Goal: Complete application form

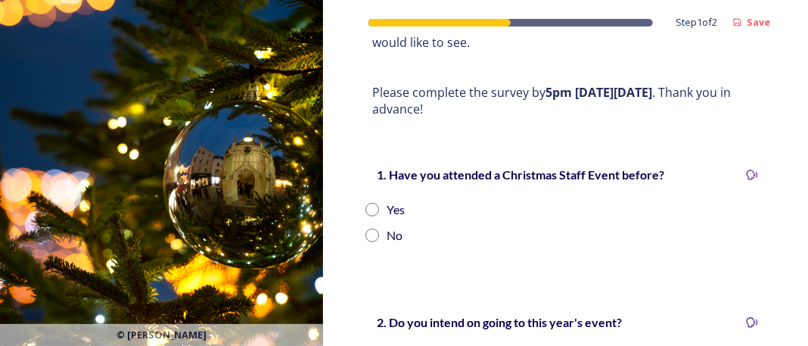
scroll to position [319, 0]
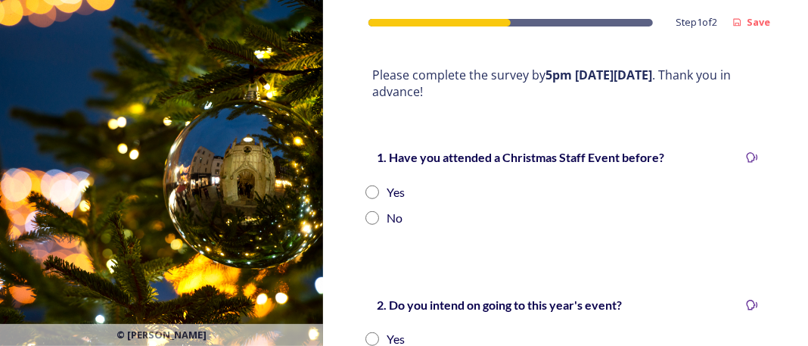
click at [377, 188] on input "radio" at bounding box center [372, 192] width 14 height 14
radio input "true"
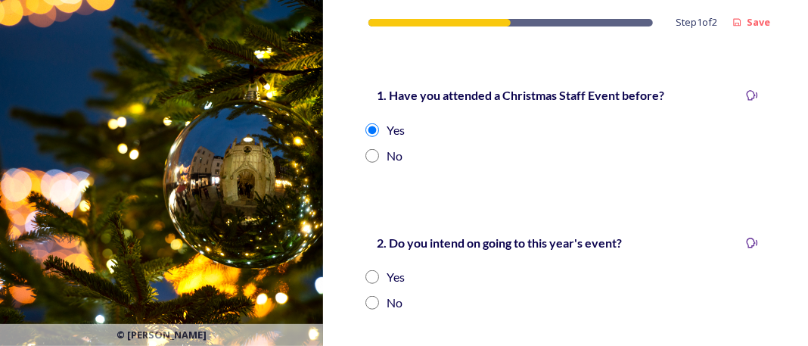
scroll to position [471, 0]
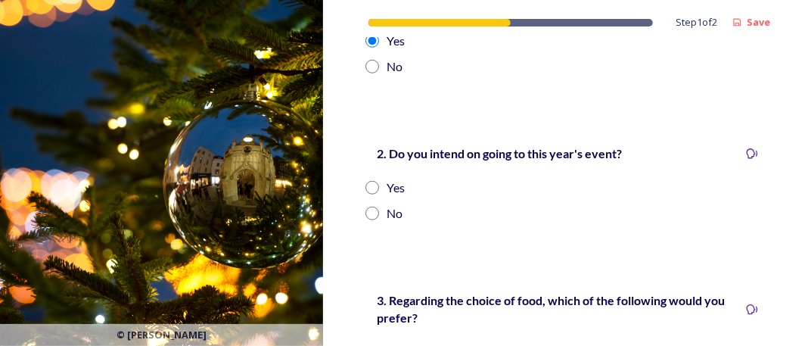
click at [375, 186] on input "radio" at bounding box center [372, 188] width 14 height 14
radio input "true"
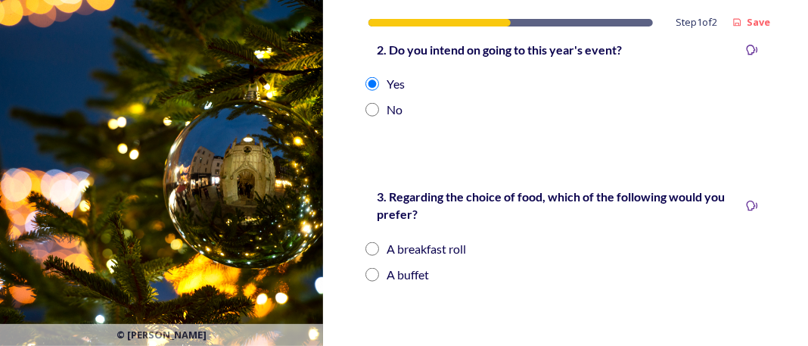
scroll to position [622, 0]
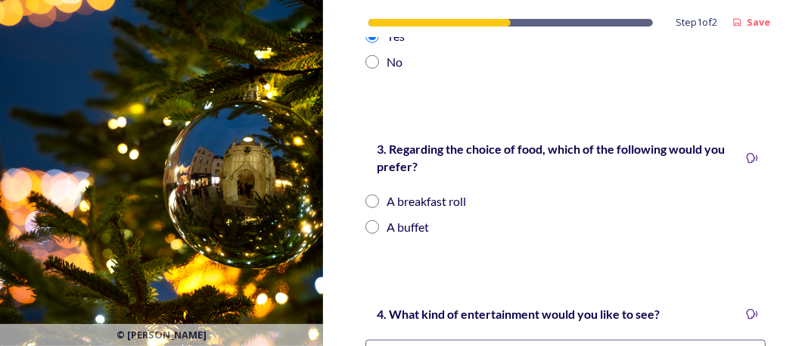
click at [375, 197] on input "radio" at bounding box center [372, 201] width 14 height 14
radio input "true"
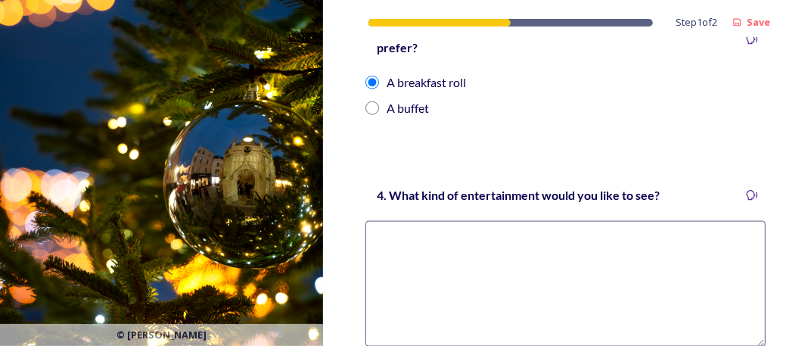
scroll to position [773, 0]
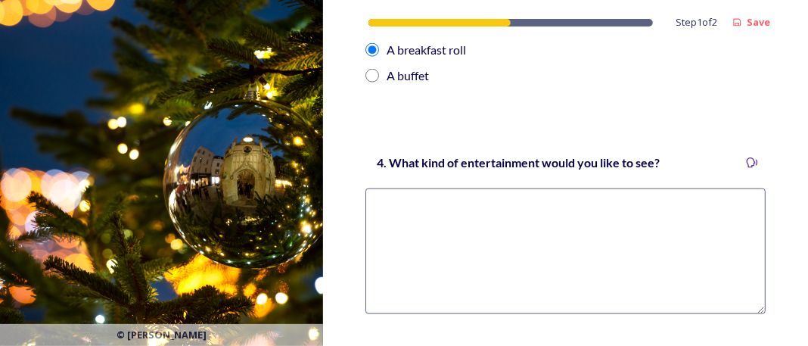
click at [449, 216] on textarea at bounding box center [565, 251] width 400 height 126
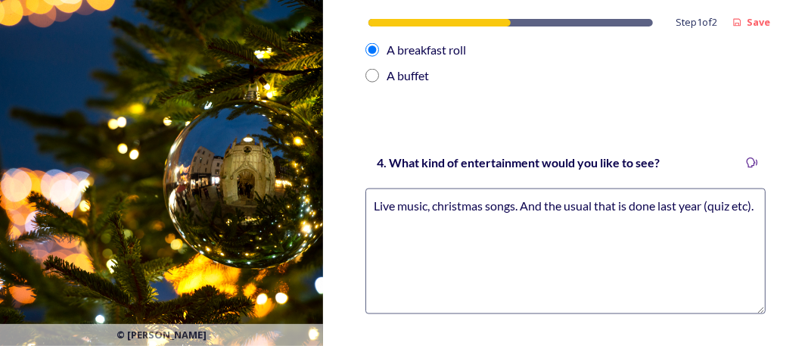
click at [435, 207] on textarea "Live music, christmas songs. And the usual that is done last year (quiz etc)." at bounding box center [565, 251] width 400 height 126
click at [443, 225] on textarea "Live music with christmas songs. And the usual that is done last year (quiz etc…" at bounding box center [565, 251] width 400 height 126
click at [427, 202] on textarea "Live music with christmas songs. And the usual that is done last year (quiz etc…" at bounding box center [565, 251] width 400 height 126
drag, startPoint x: 406, startPoint y: 204, endPoint x: 371, endPoint y: 204, distance: 34.8
click at [371, 204] on textarea "Live music with christmas songs. And the usual that is done last year (quiz etc…" at bounding box center [565, 251] width 400 height 126
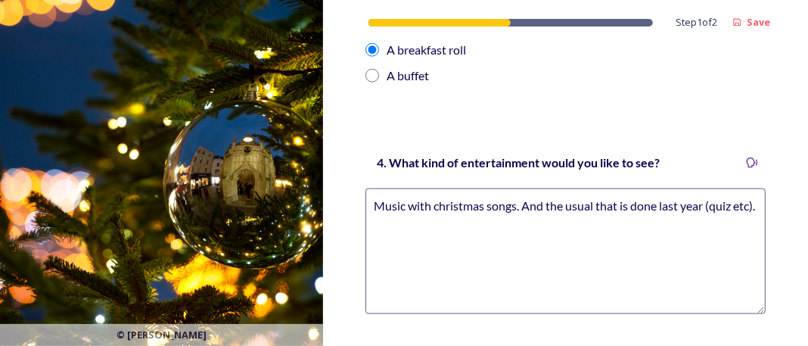
click at [516, 203] on textarea "Music with christmas songs. And the usual that is done last year (quiz etc)." at bounding box center [565, 251] width 400 height 126
click at [438, 207] on textarea "Music with christmas songs. And the usual that is done last year (quiz etc)." at bounding box center [565, 251] width 400 height 126
click at [437, 213] on textarea "Music with Christmas songs. And the usual that is done last year (quiz etc)." at bounding box center [565, 251] width 400 height 126
click at [624, 205] on textarea "Music with Christmas songs. And the usual that is done last year (quiz etc)." at bounding box center [565, 251] width 400 height 126
click at [590, 222] on textarea "Music with Christmas songs. And the usual that was done last year (quiz etc)." at bounding box center [565, 251] width 400 height 126
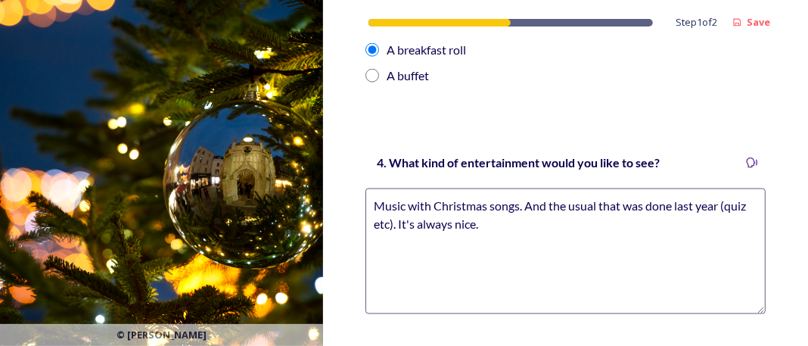
click at [519, 203] on textarea "Music with Christmas songs. And the usual that was done last year (quiz etc). I…" at bounding box center [565, 251] width 400 height 126
drag, startPoint x: 553, startPoint y: 218, endPoint x: 570, endPoint y: 217, distance: 16.7
click at [558, 219] on textarea "Music with Christmas songs (a band hehe). And the usual that was done last year…" at bounding box center [565, 251] width 400 height 126
click at [570, 216] on textarea "Music with Christmas songs (a band hehe). And the usual that was done last year…" at bounding box center [565, 251] width 400 height 126
drag, startPoint x: 591, startPoint y: 205, endPoint x: 524, endPoint y: 207, distance: 67.4
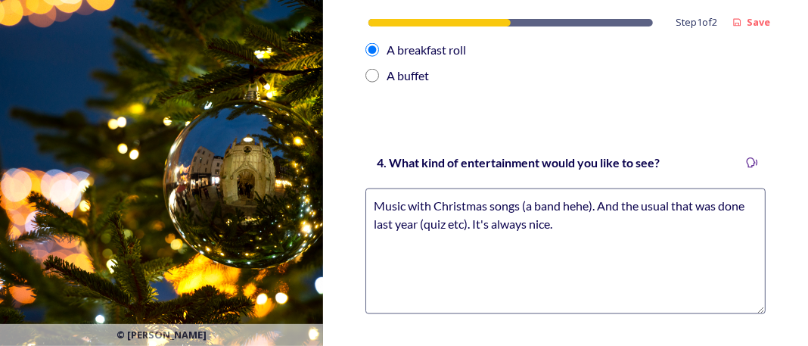
click at [524, 207] on textarea "Music with Christmas songs (a band hehe). And the usual that was done last year…" at bounding box center [565, 251] width 400 height 126
click at [533, 219] on textarea "Music with Christmas songs. And the usual that was done last year (quiz etc). I…" at bounding box center [565, 251] width 400 height 126
click at [519, 207] on textarea "Music with Christmas songs. And the usual that was done last year (quiz etc). I…" at bounding box center [565, 251] width 400 height 126
click at [555, 214] on textarea "Music with Christmas songs only. And the usual that was done last year (quiz et…" at bounding box center [565, 251] width 400 height 126
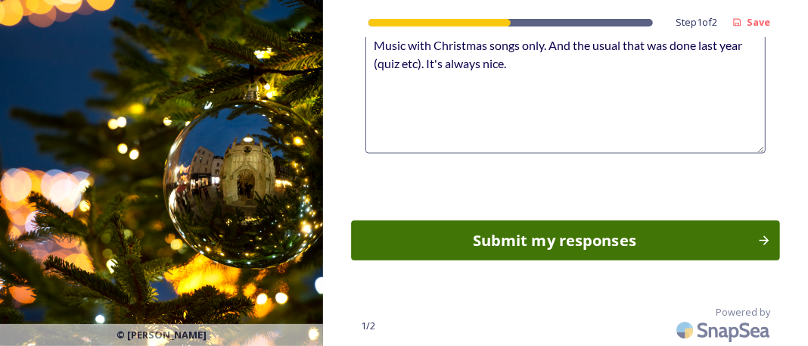
type textarea "Music with Christmas songs only. And the usual that was done last year (quiz et…"
click at [549, 230] on div "Submit my responses" at bounding box center [554, 240] width 390 height 23
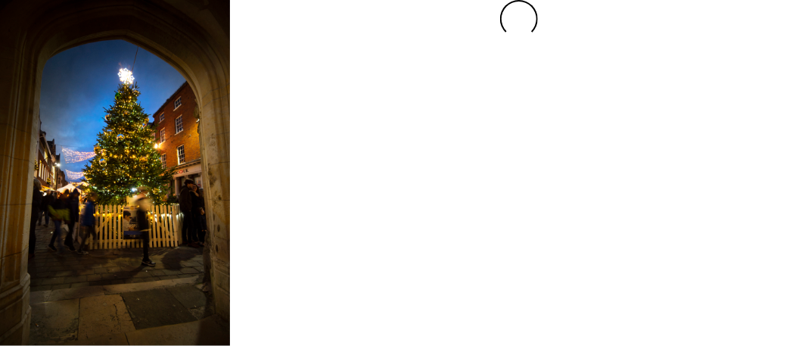
scroll to position [0, 0]
